Goal: Find specific page/section: Find specific page/section

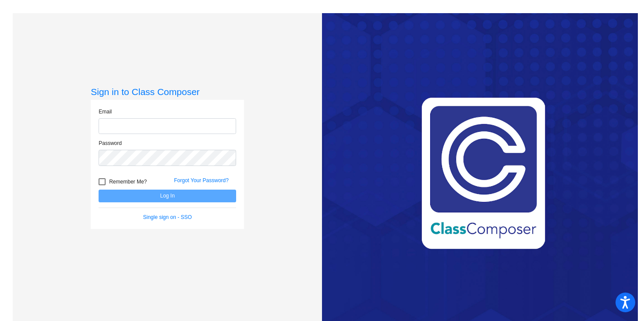
type input "[EMAIL_ADDRESS][DOMAIN_NAME]"
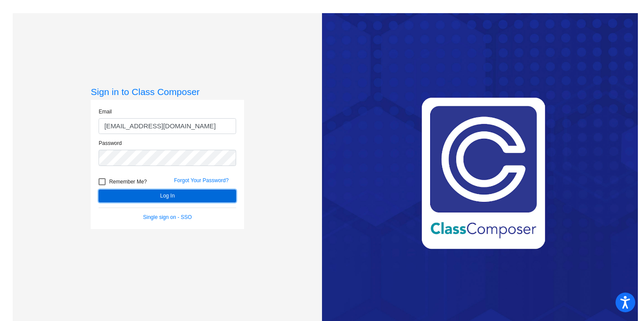
click at [155, 196] on button "Log In" at bounding box center [168, 196] width 138 height 13
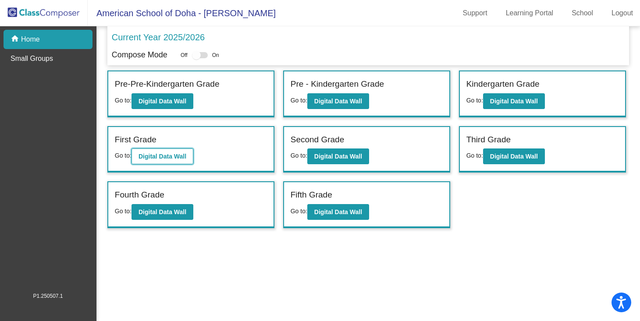
click at [178, 158] on b "Digital Data Wall" at bounding box center [162, 156] width 48 height 7
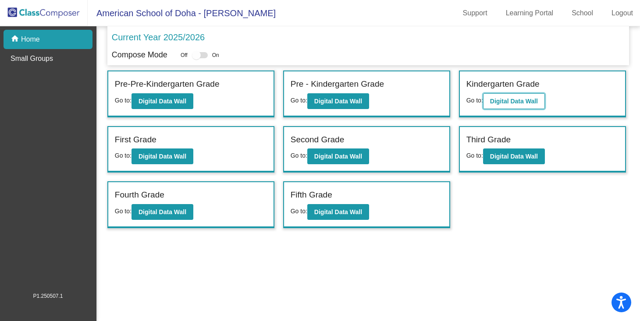
click at [523, 97] on button "Digital Data Wall" at bounding box center [514, 101] width 62 height 16
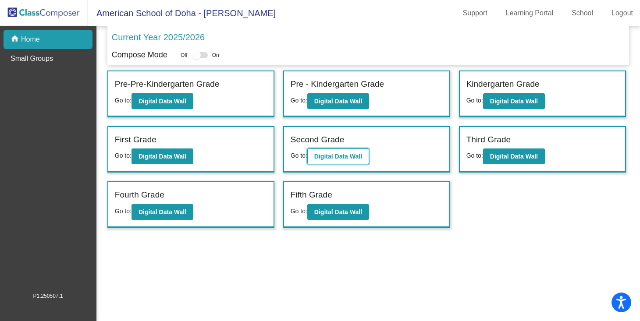
click at [348, 155] on b "Digital Data Wall" at bounding box center [338, 156] width 48 height 7
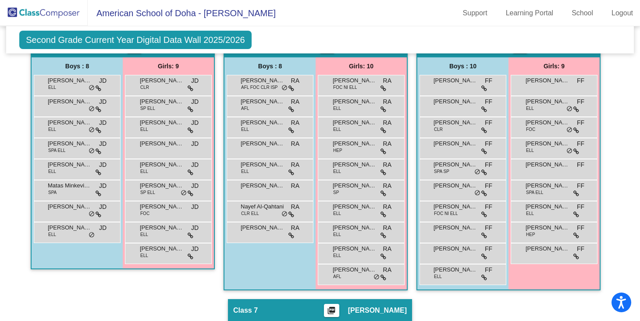
scroll to position [493, 0]
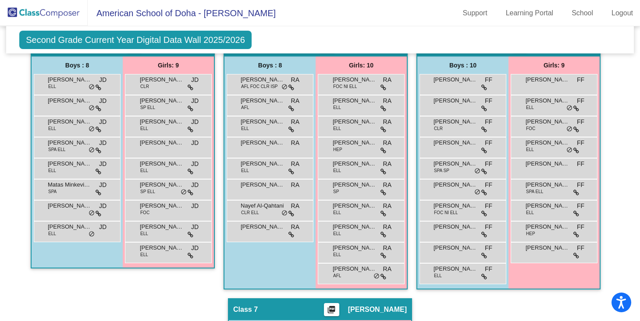
click at [527, 297] on app-classroom "Class 6 picture_as_pdf [PERSON_NAME] Add Student First Name Last Name Student I…" at bounding box center [508, 167] width 184 height 264
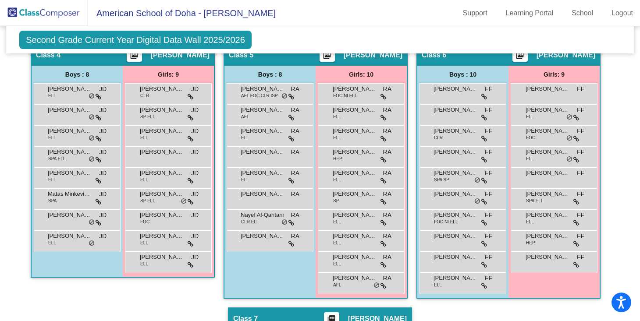
scroll to position [479, 0]
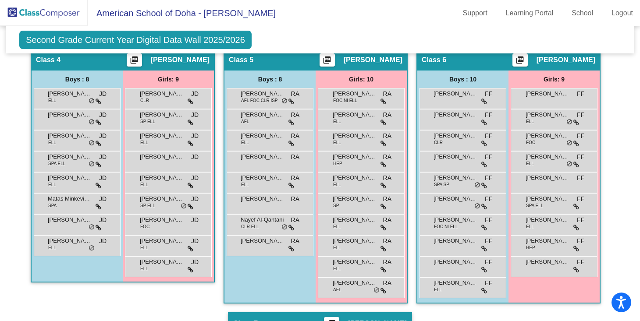
click at [412, 39] on div "Second Grade Current Year Digital Data Wall 2025/2026 Add, Move, or Retain Stud…" at bounding box center [319, 39] width 627 height 27
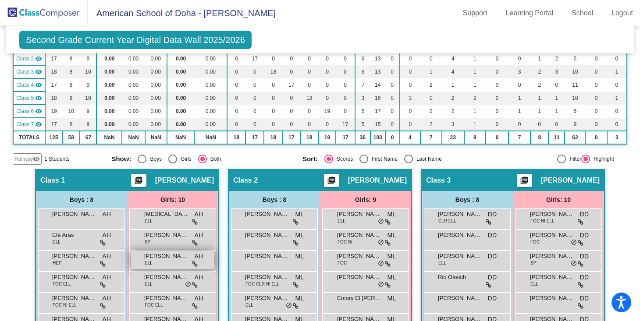
scroll to position [0, 0]
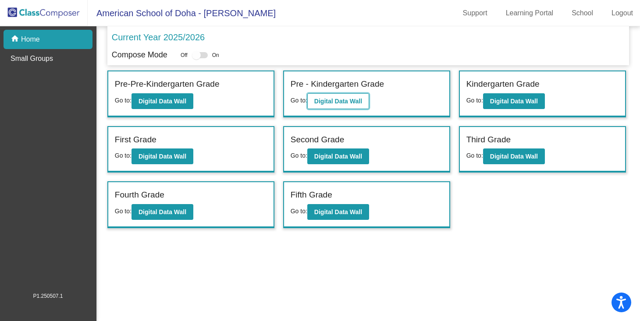
click at [329, 99] on b "Digital Data Wall" at bounding box center [338, 101] width 48 height 7
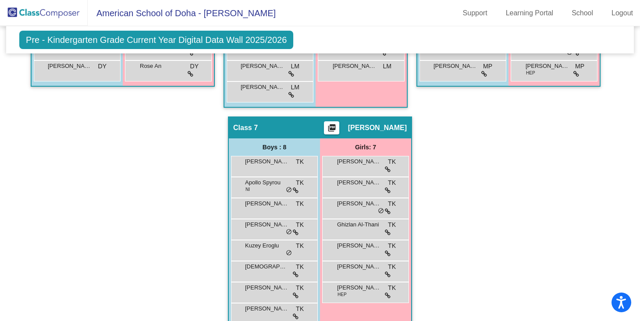
scroll to position [608, 0]
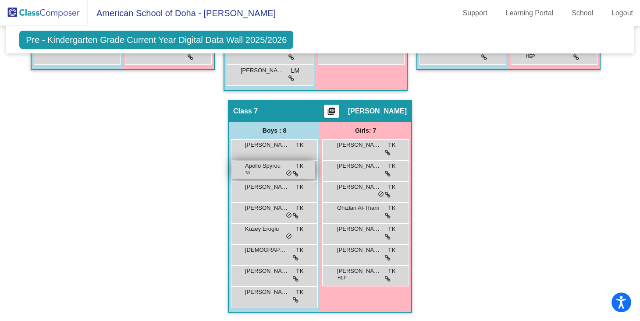
click at [271, 169] on span "Apollo Spyrou" at bounding box center [267, 166] width 44 height 9
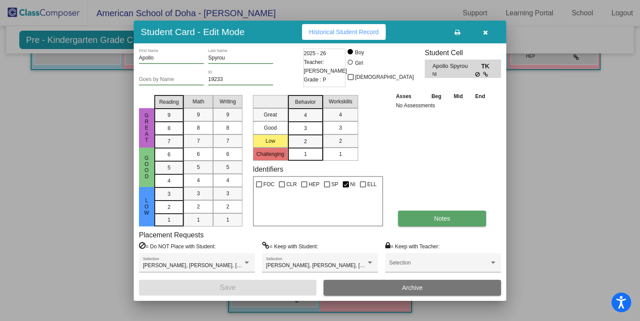
click at [447, 219] on span "Notes" at bounding box center [442, 218] width 16 height 7
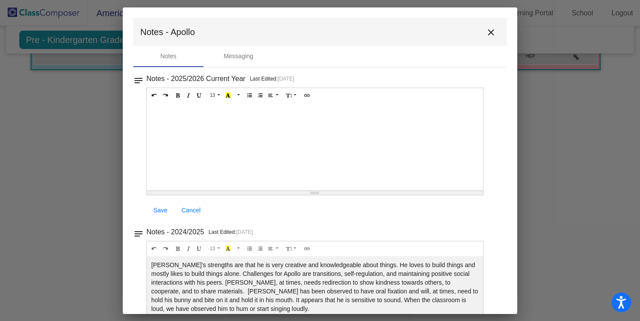
scroll to position [0, 0]
click at [489, 30] on mat-icon "close" at bounding box center [490, 32] width 11 height 11
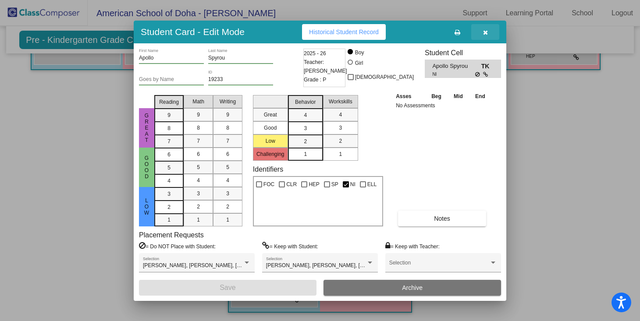
click at [485, 32] on icon "button" at bounding box center [485, 32] width 5 height 6
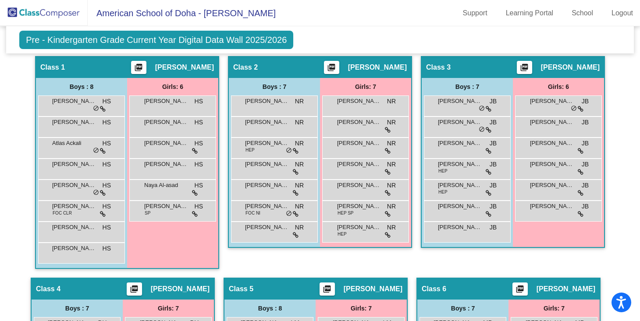
scroll to position [207, 0]
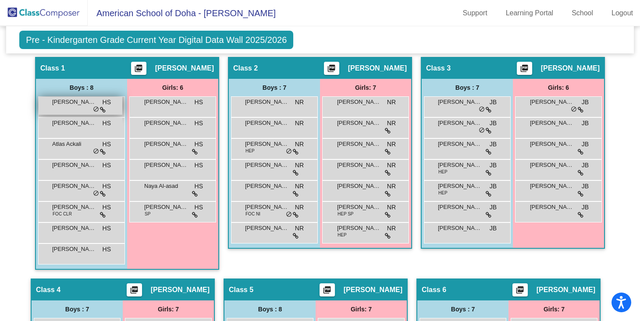
click at [76, 103] on span "[PERSON_NAME]" at bounding box center [74, 102] width 44 height 9
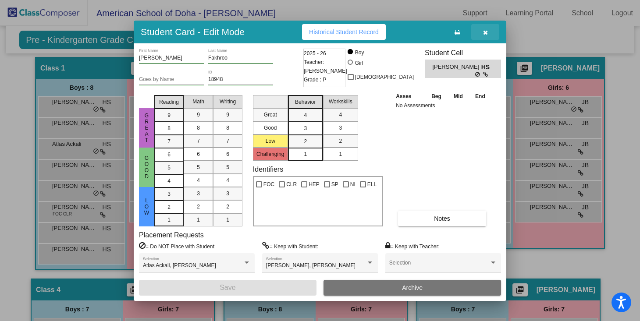
click at [486, 32] on icon "button" at bounding box center [485, 32] width 5 height 6
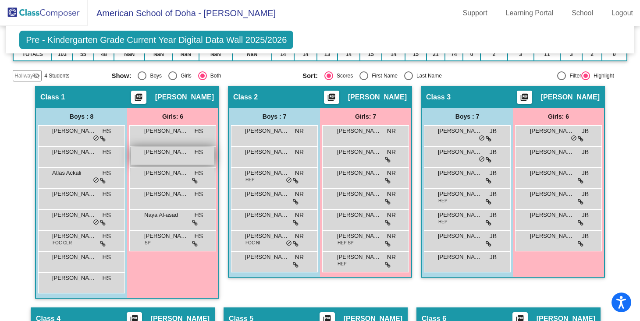
scroll to position [0, 0]
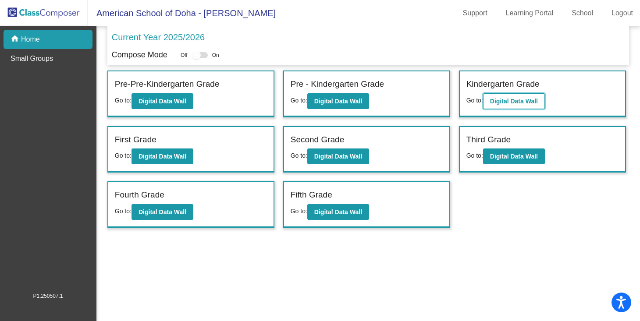
click at [507, 102] on b "Digital Data Wall" at bounding box center [514, 101] width 48 height 7
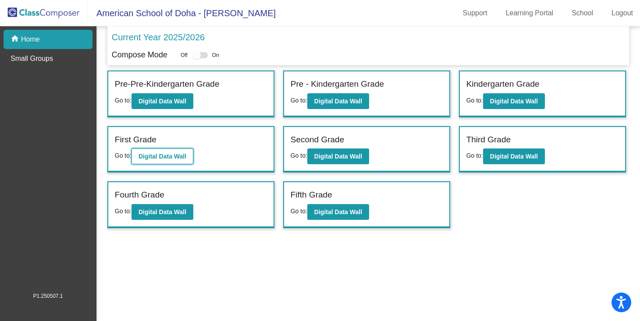
click at [163, 158] on b "Digital Data Wall" at bounding box center [162, 156] width 48 height 7
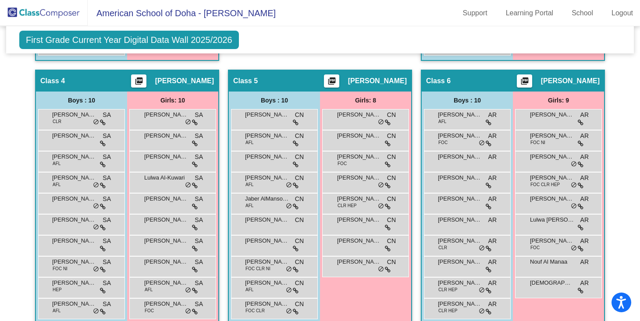
scroll to position [478, 0]
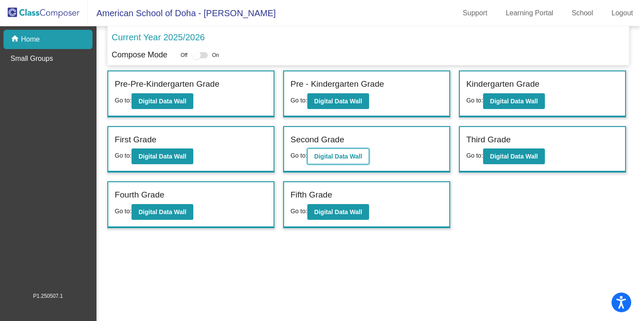
click at [338, 155] on b "Digital Data Wall" at bounding box center [338, 156] width 48 height 7
